Goal: Navigation & Orientation: Find specific page/section

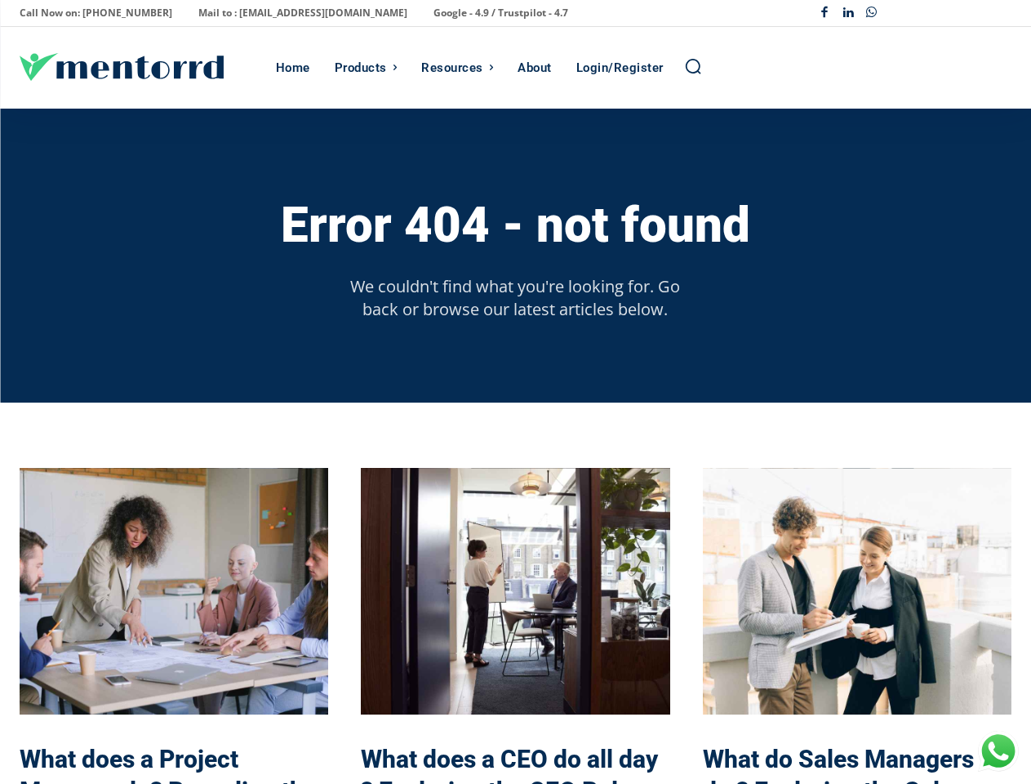
click at [515, 392] on div "Error 404 - not found We couldn't find what you're looking for. Go back or brow…" at bounding box center [516, 256] width 992 height 294
click at [91, 13] on p "Call Now on: [PHONE_NUMBER]" at bounding box center [96, 13] width 153 height 23
click at [258, 13] on p "Mail to : [EMAIL_ADDRESS][DOMAIN_NAME]" at bounding box center [302, 13] width 209 height 23
click at [433, 13] on p "Google - 4.9 / Trustpilot - 4.7" at bounding box center [500, 13] width 135 height 23
click at [912, 13] on div "Facebook Linkedin Whatsapp" at bounding box center [912, 14] width 198 height 24
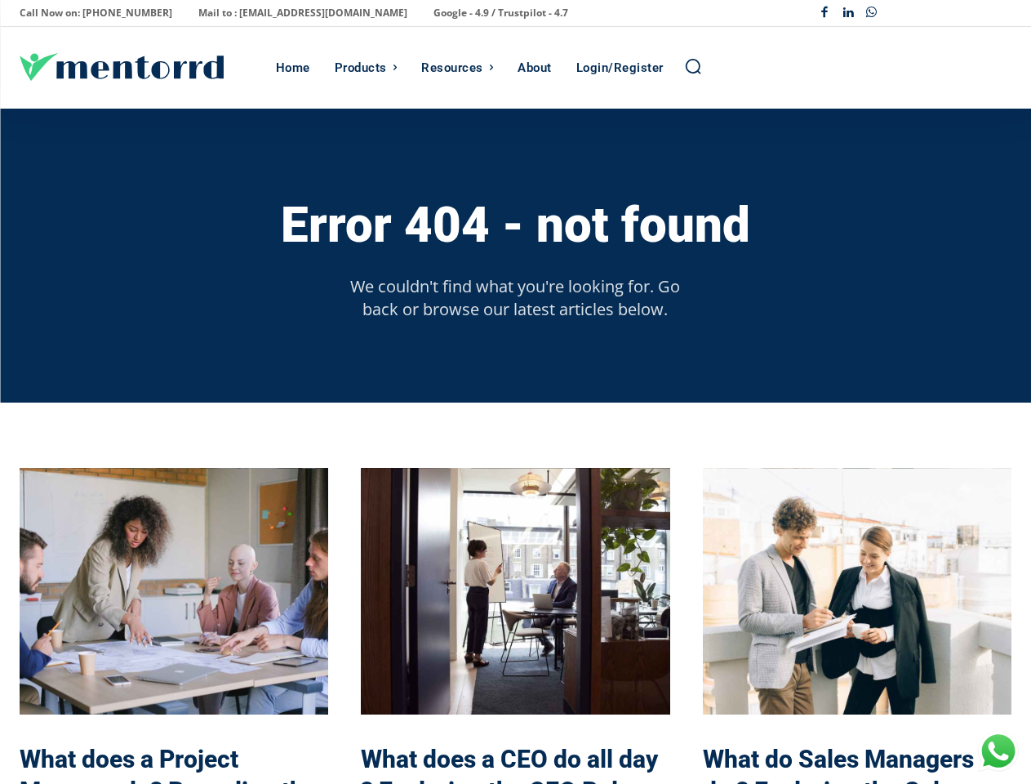
click at [366, 68] on div "Products" at bounding box center [361, 68] width 52 height 82
click at [457, 68] on div "Resources" at bounding box center [452, 68] width 62 height 82
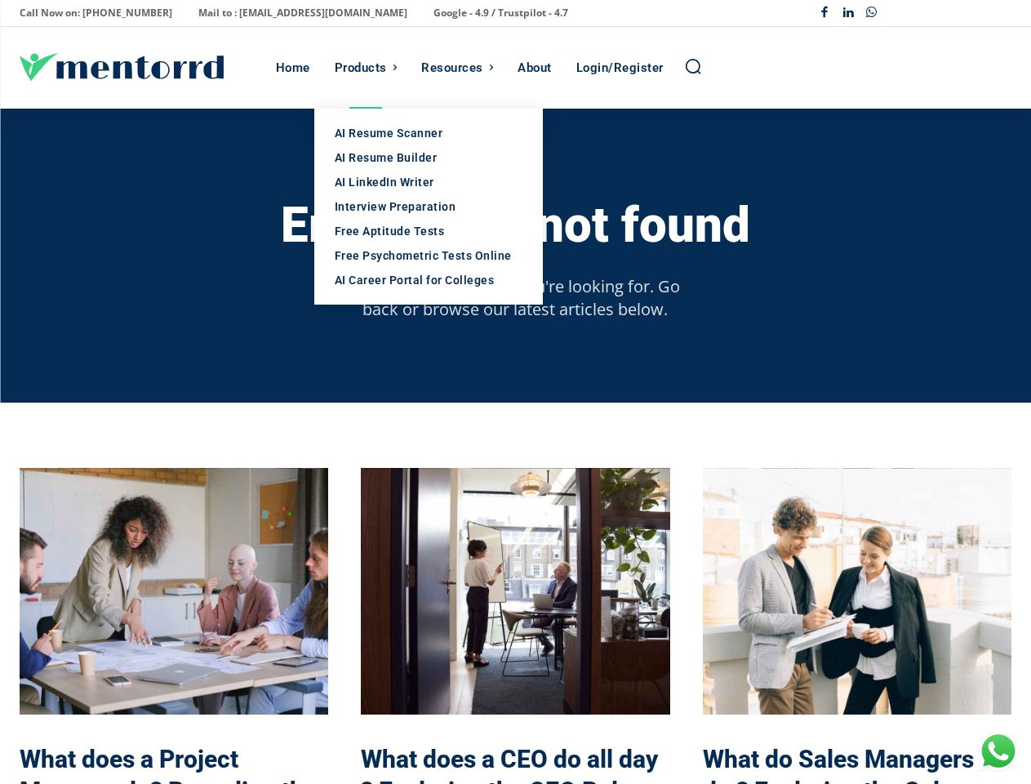
click at [693, 67] on icon "Search" at bounding box center [693, 66] width 18 height 18
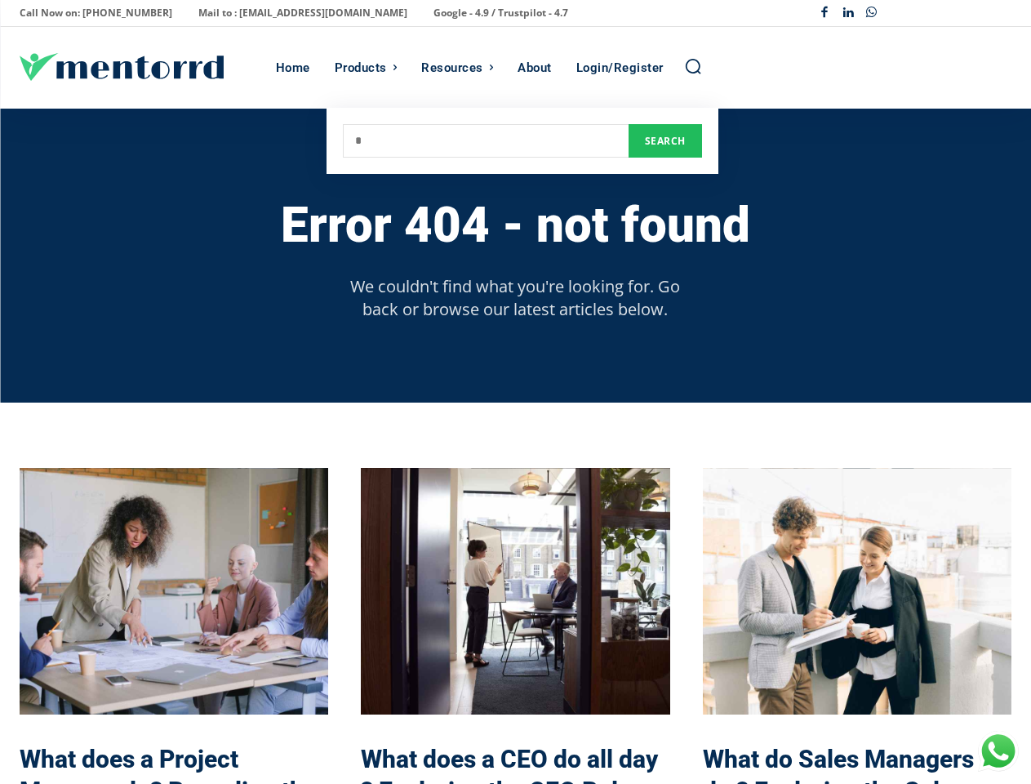
click at [515, 224] on h3 "Error 404 - not found" at bounding box center [515, 225] width 469 height 54
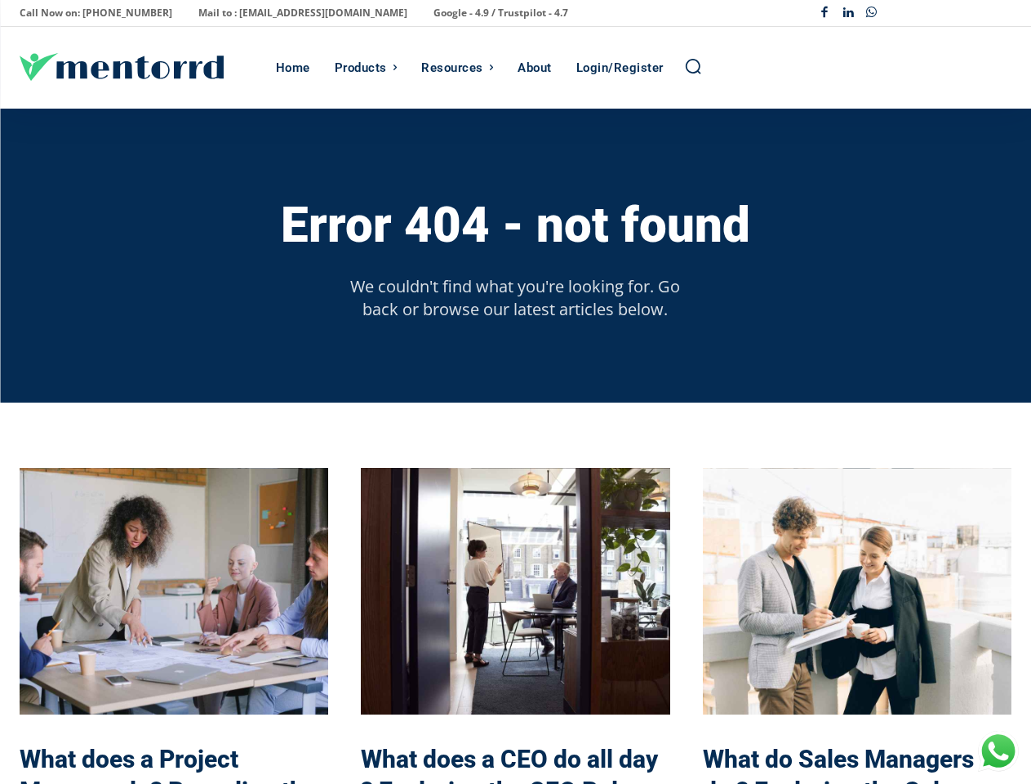
click at [515, 297] on p "We couldn't find what you're looking for. Go back or browse our latest articles…" at bounding box center [515, 298] width 357 height 46
